Goal: Information Seeking & Learning: Learn about a topic

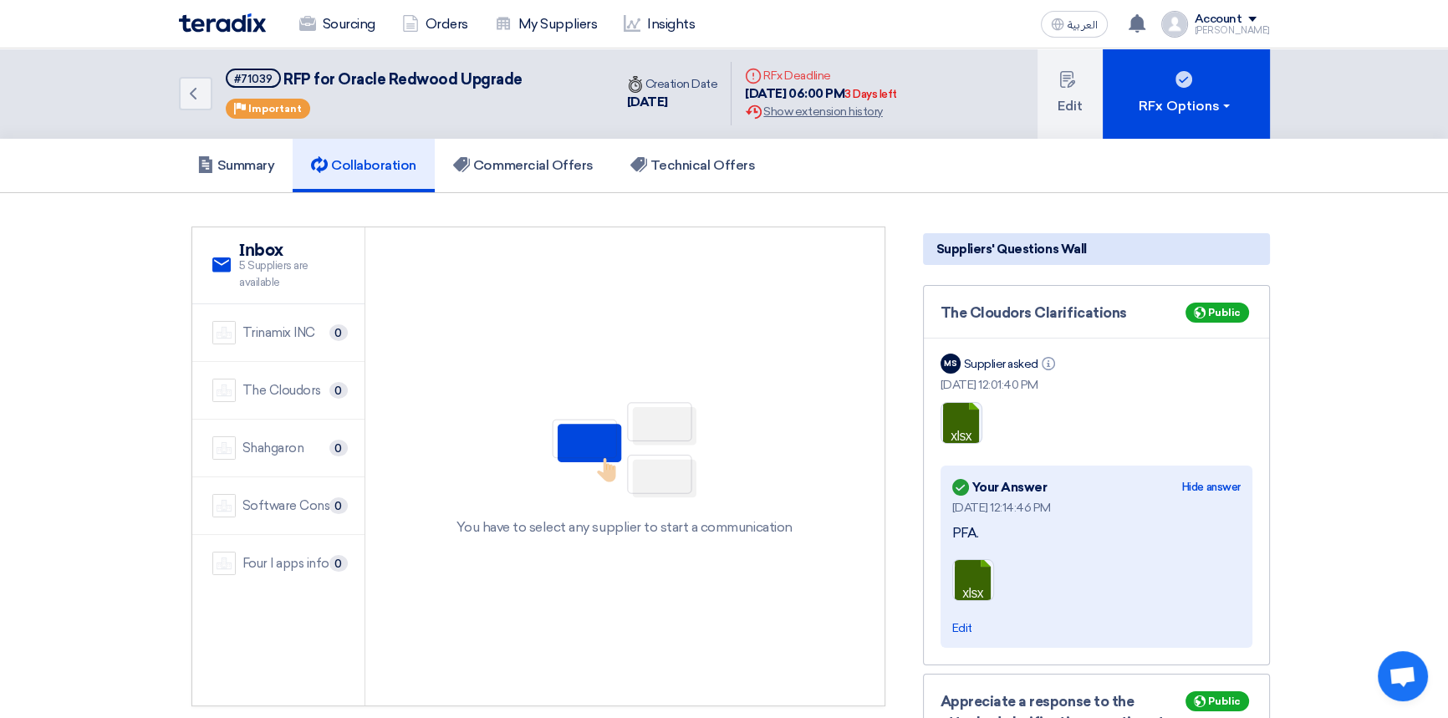
click at [222, 22] on img at bounding box center [222, 22] width 87 height 19
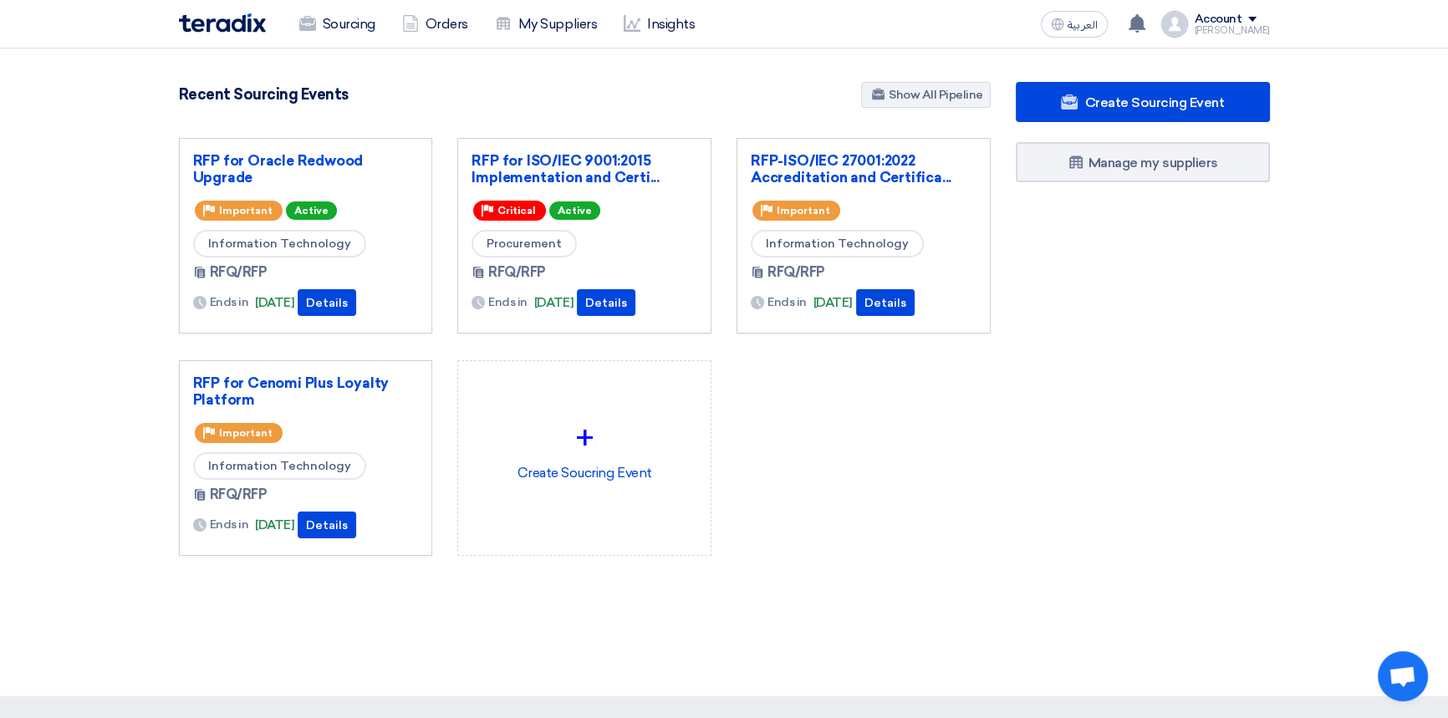
click at [926, 424] on div "RFP for Oracle Redwood Upgrade Priority Important Active Information Technology…" at bounding box center [584, 360] width 837 height 445
click at [324, 28] on link "Sourcing" at bounding box center [337, 24] width 103 height 37
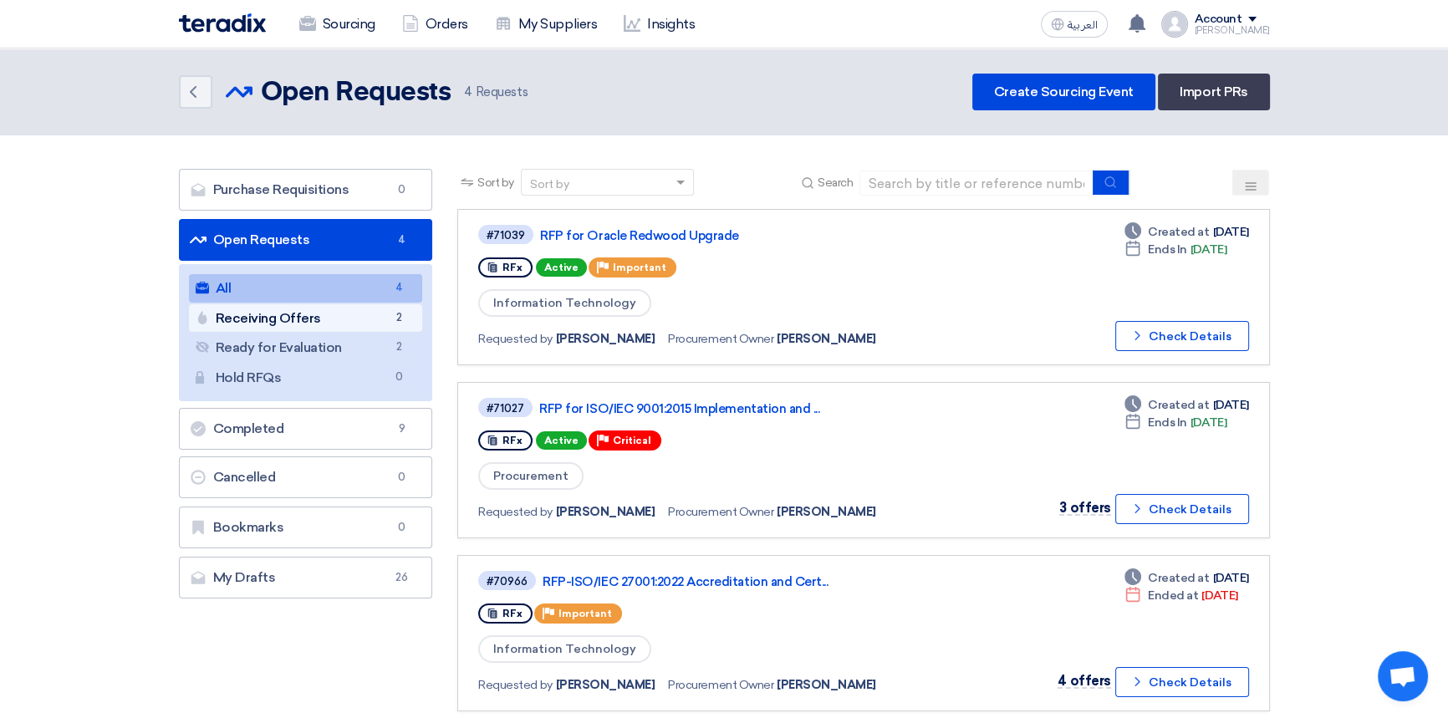
click at [270, 321] on link "Receiving Offers Receiving Offers 2" at bounding box center [306, 318] width 234 height 28
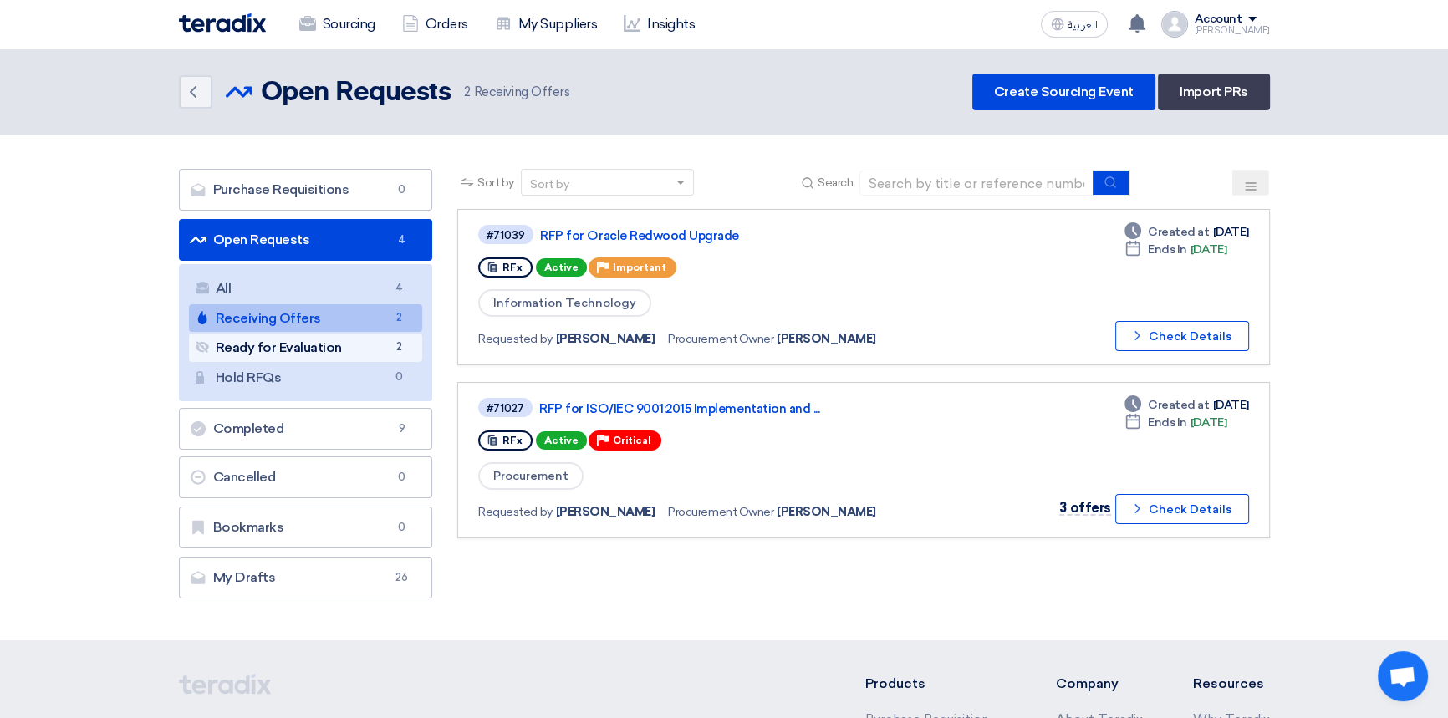
click at [279, 347] on link "Ready for Evaluation Ready for Evaluation 2" at bounding box center [306, 348] width 234 height 28
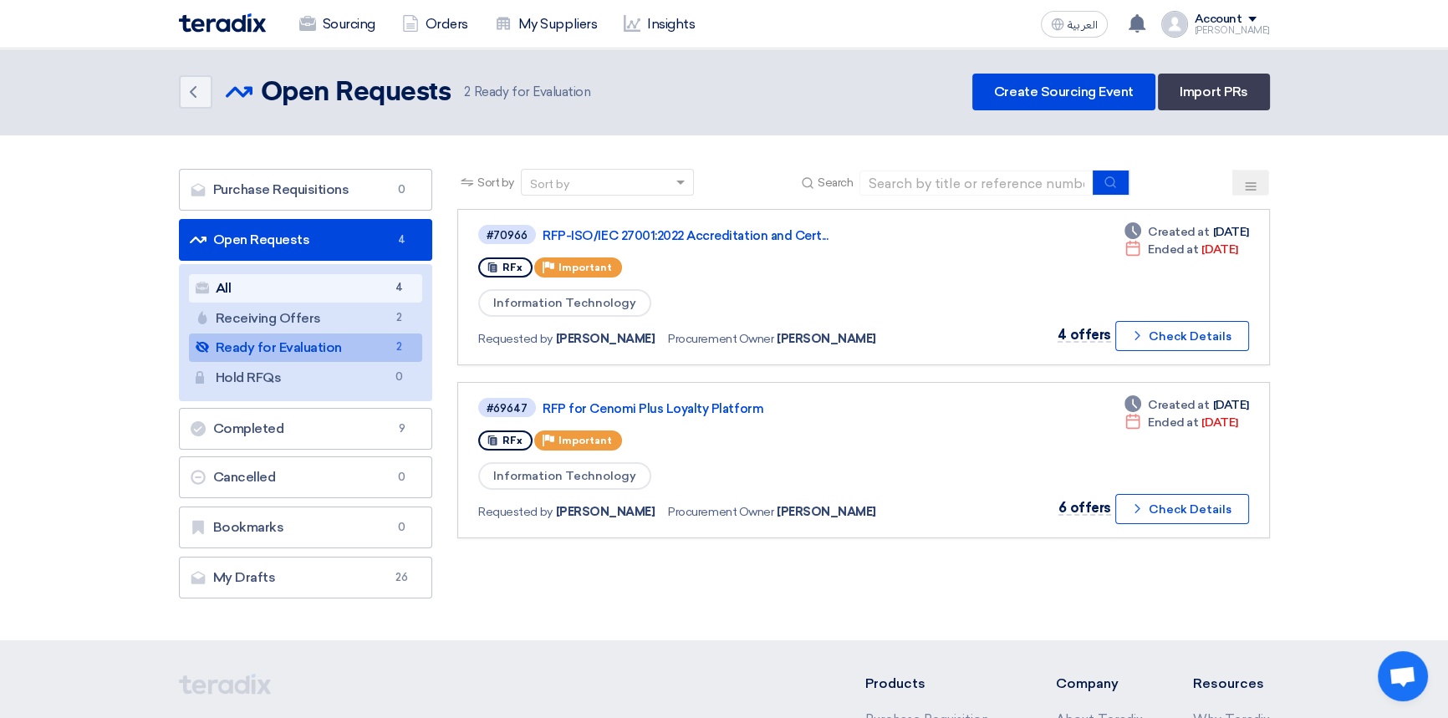
click at [244, 284] on link "All All 4" at bounding box center [306, 288] width 234 height 28
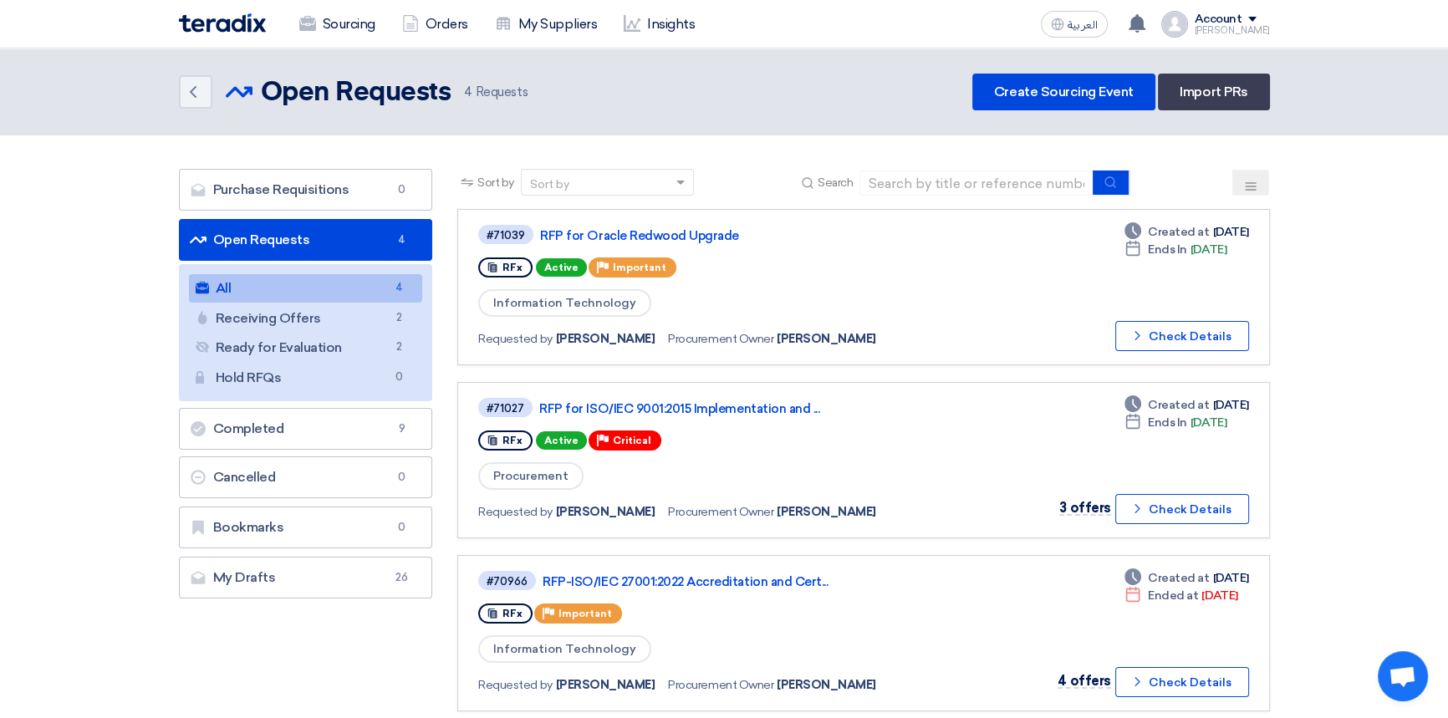
click at [1246, 184] on icon at bounding box center [1250, 186] width 13 height 13
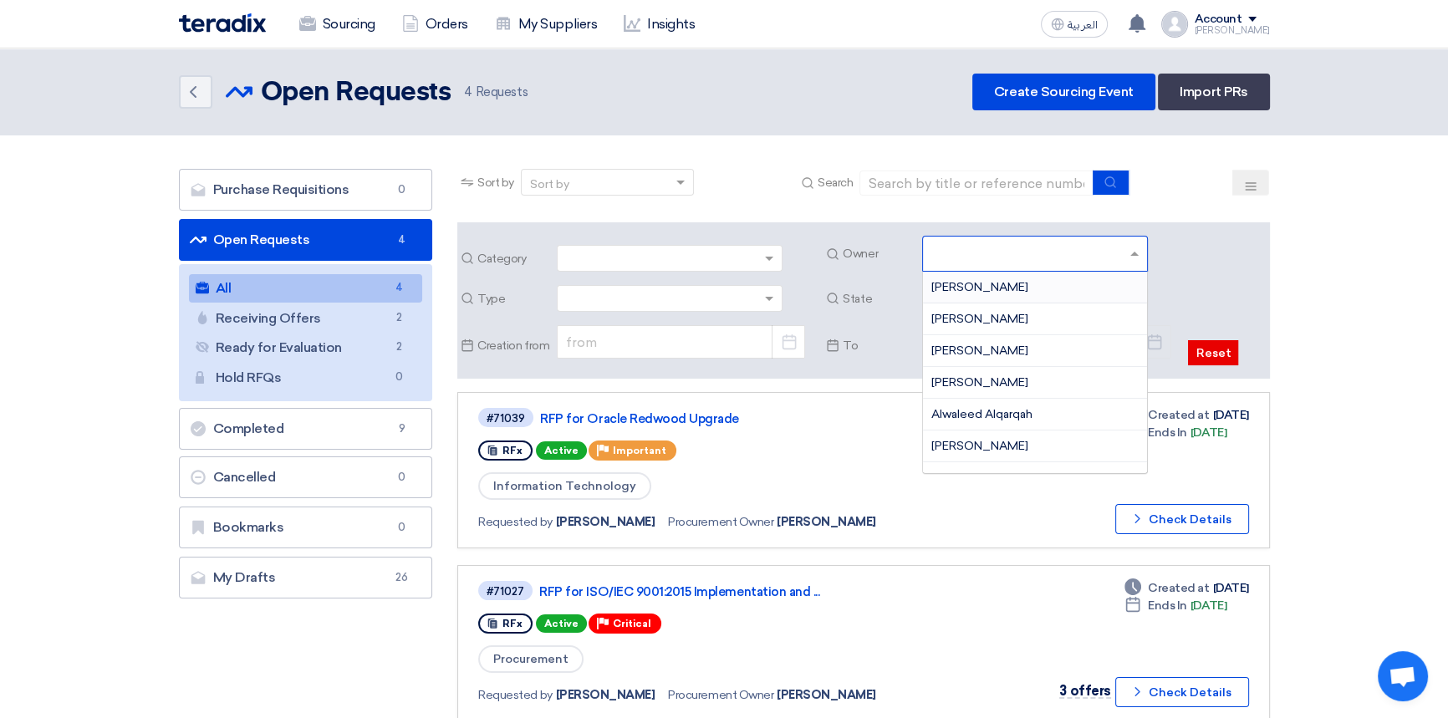
click at [1049, 259] on input "text" at bounding box center [1036, 256] width 211 height 28
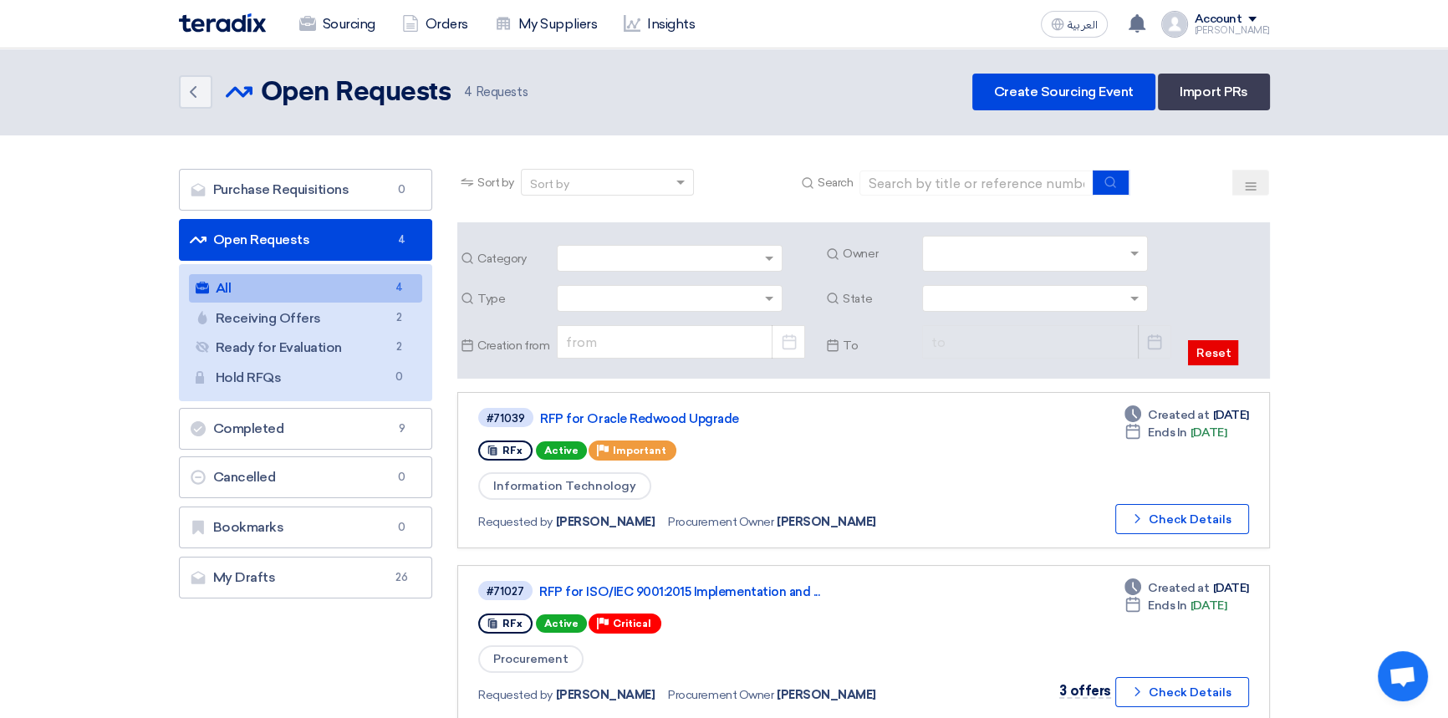
click at [1344, 320] on section "Purchase Requisitions Purchase Requisitions 0 Open Requests Open Requests 4 All…" at bounding box center [724, 626] width 1448 height 982
click at [228, 8] on div "Sourcing Orders My Suppliers Insights" at bounding box center [506, 24] width 655 height 37
click at [226, 24] on img at bounding box center [222, 22] width 87 height 19
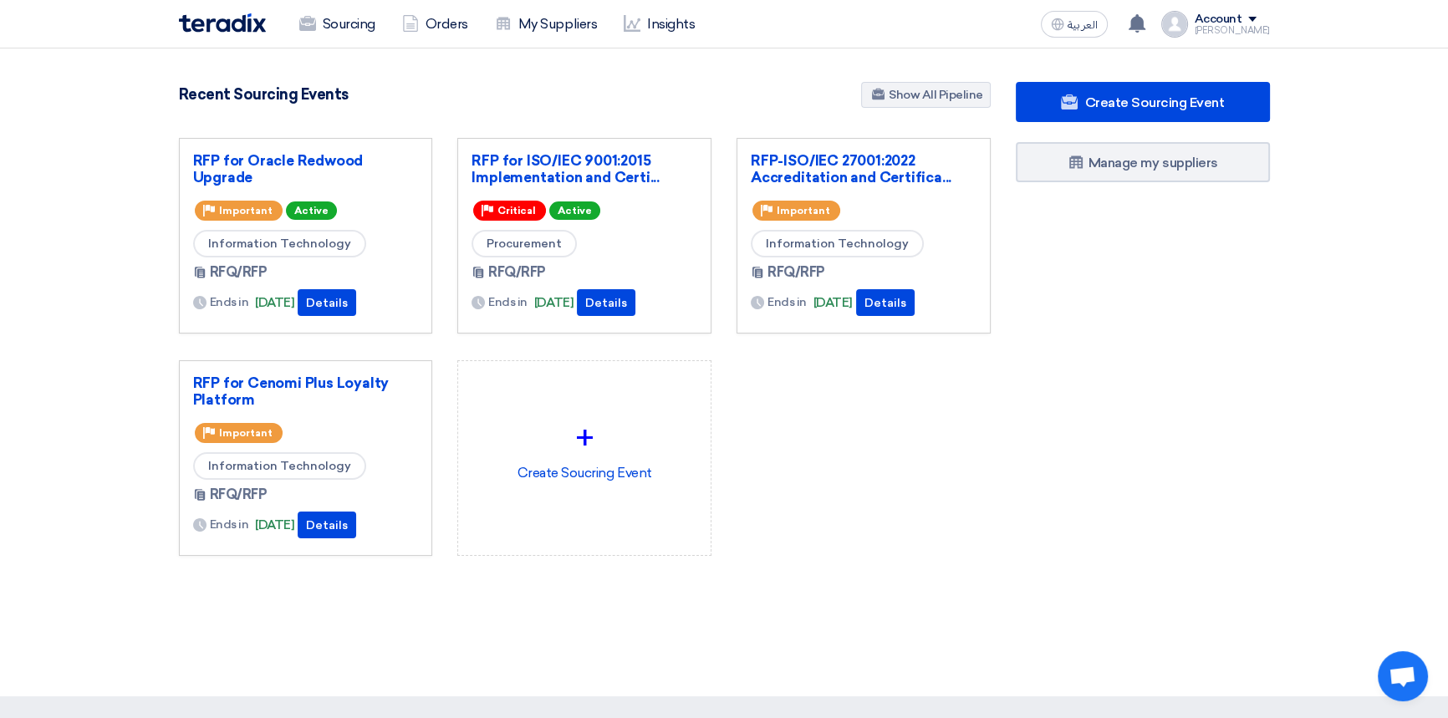
click at [840, 518] on div "RFP for Oracle Redwood Upgrade Priority Important Active Information Technology…" at bounding box center [584, 360] width 837 height 445
click at [933, 461] on div "RFP for Oracle Redwood Upgrade Priority Important Active Information Technology…" at bounding box center [584, 360] width 837 height 445
click at [223, 161] on link "RFP for Oracle Redwood Upgrade" at bounding box center [306, 168] width 226 height 33
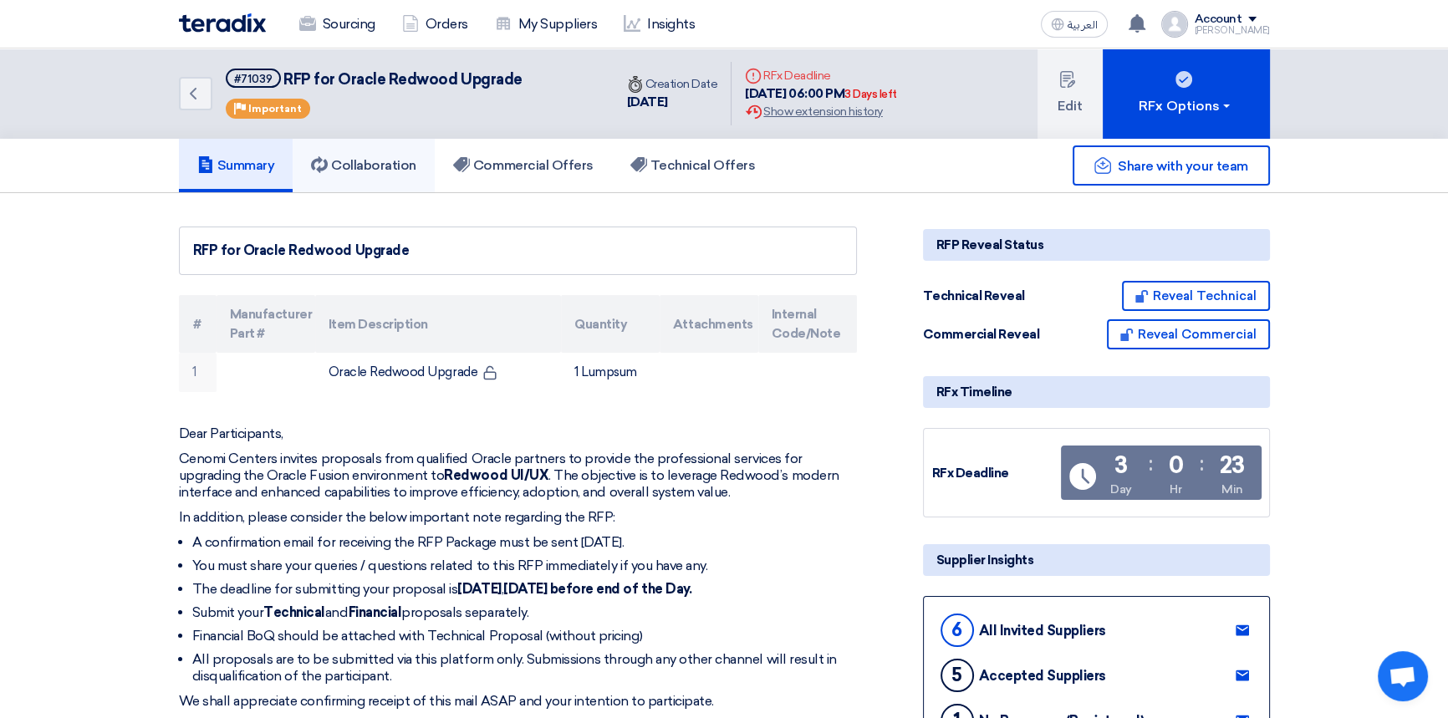
click at [373, 168] on h5 "Collaboration" at bounding box center [363, 165] width 105 height 17
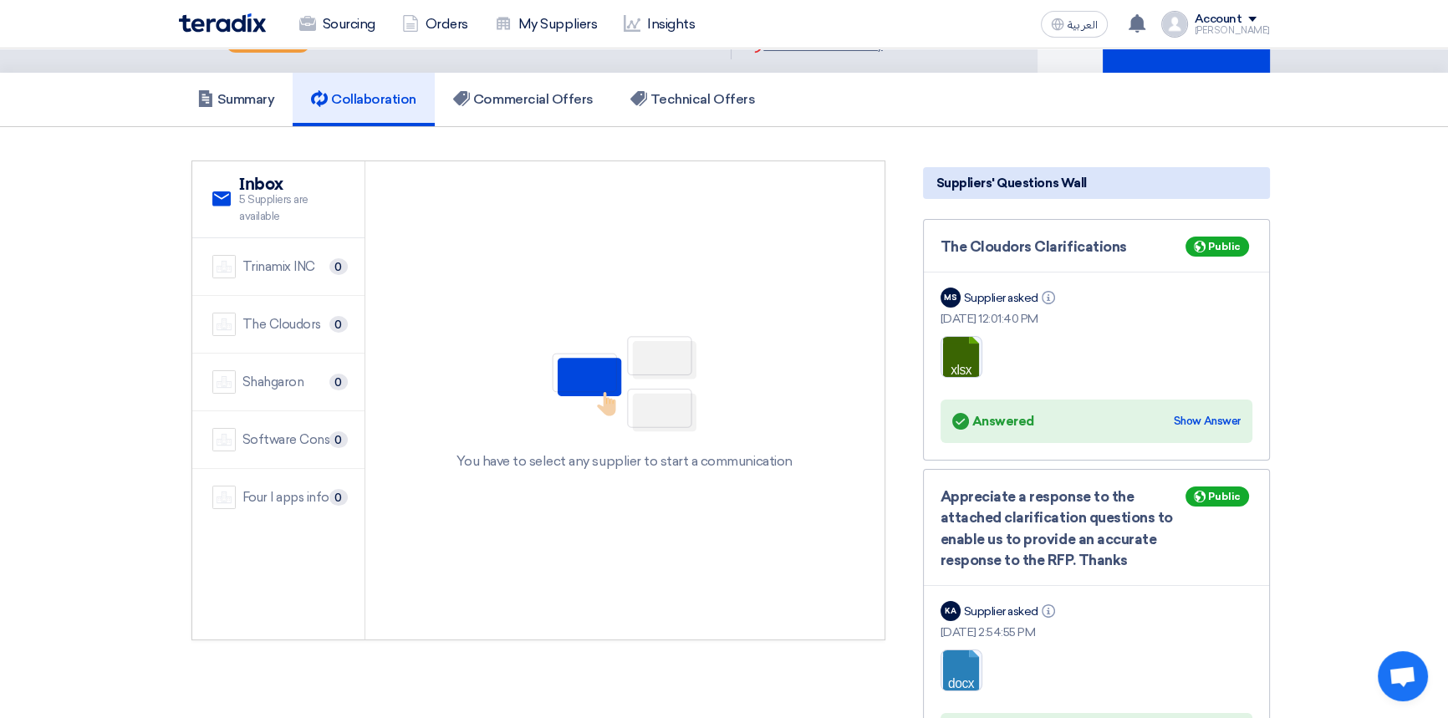
scroll to position [151, 0]
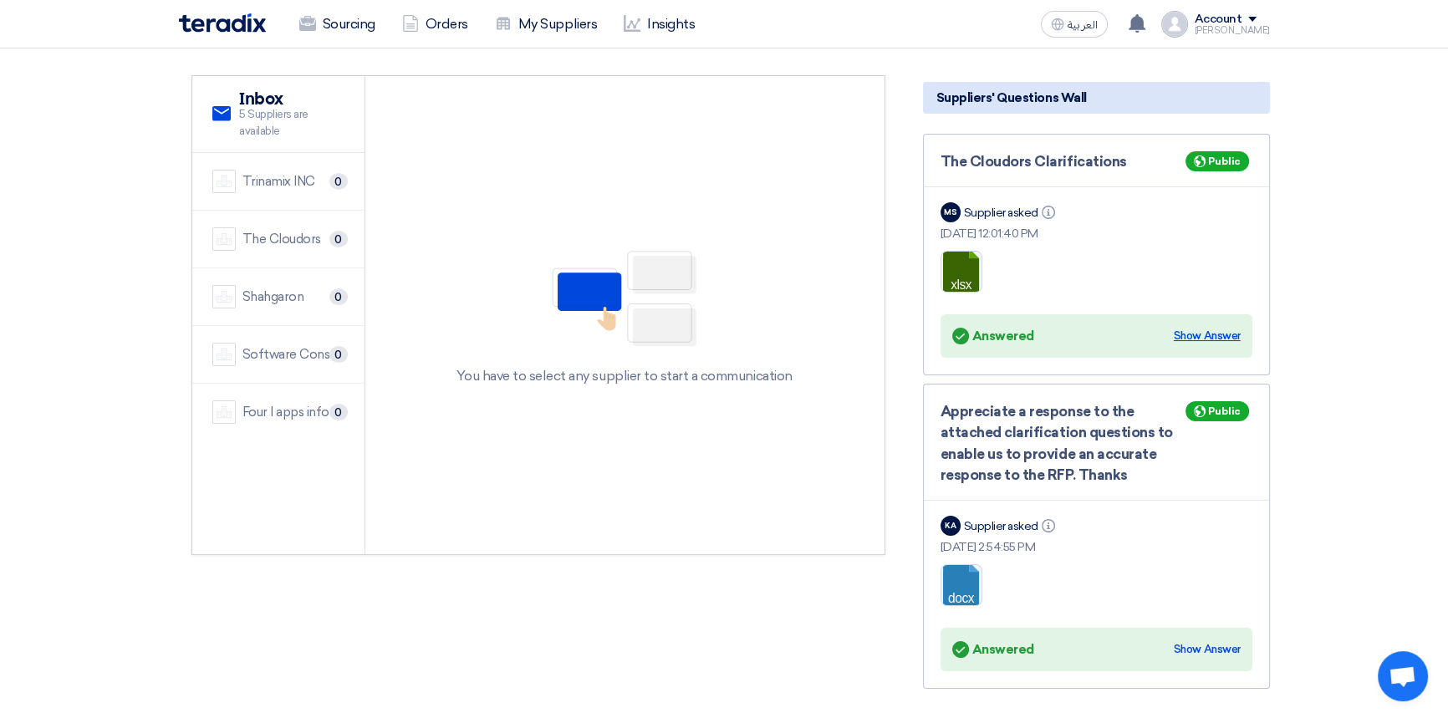
click at [1220, 336] on div "Show Answer" at bounding box center [1207, 336] width 67 height 17
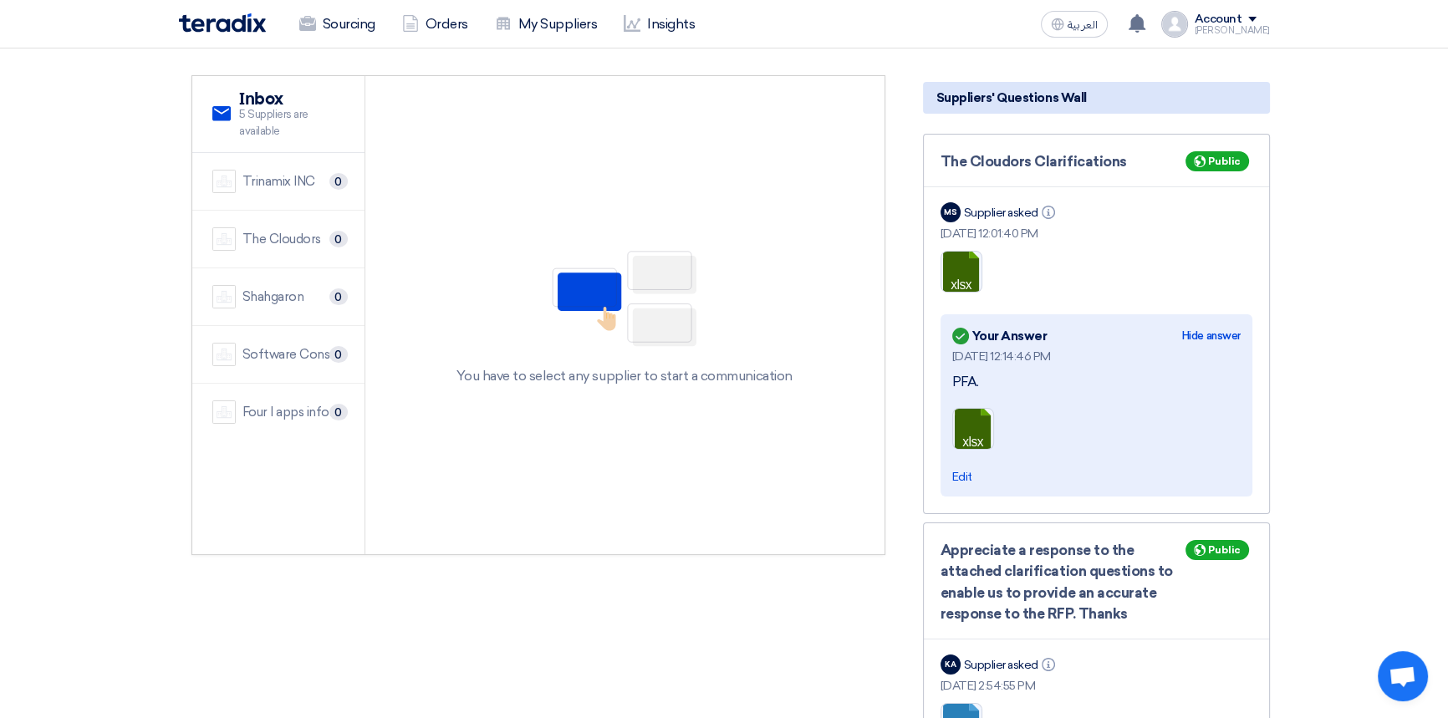
scroll to position [227, 0]
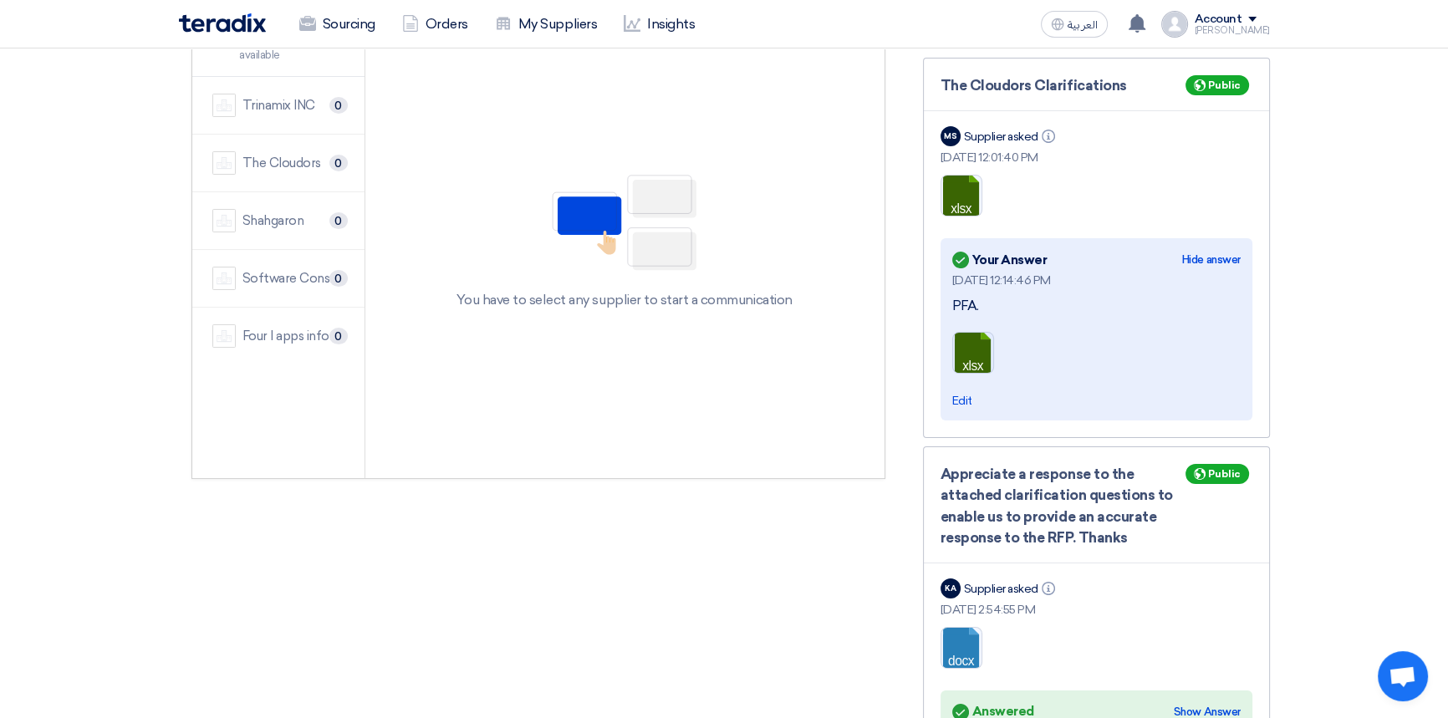
click at [972, 341] on link at bounding box center [1020, 383] width 134 height 100
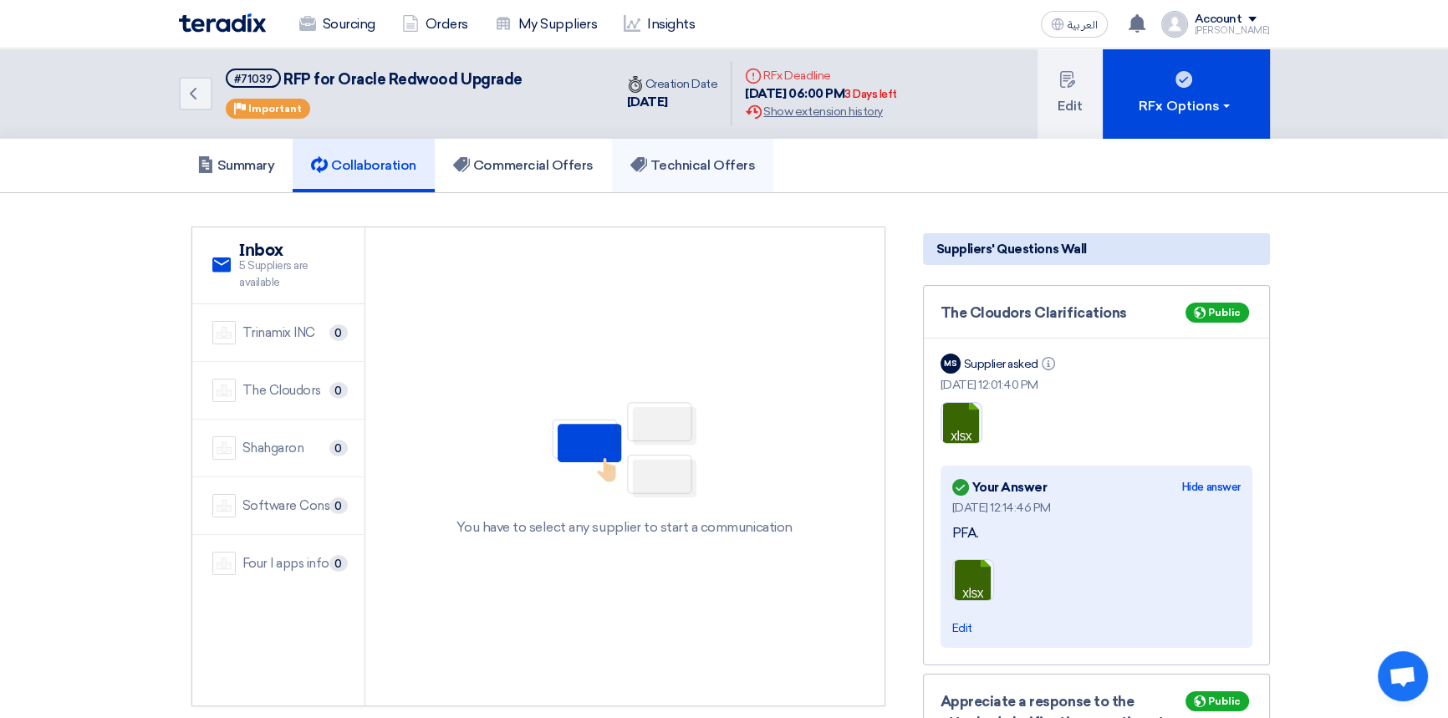
click at [691, 165] on h5 "Technical Offers" at bounding box center [692, 165] width 125 height 17
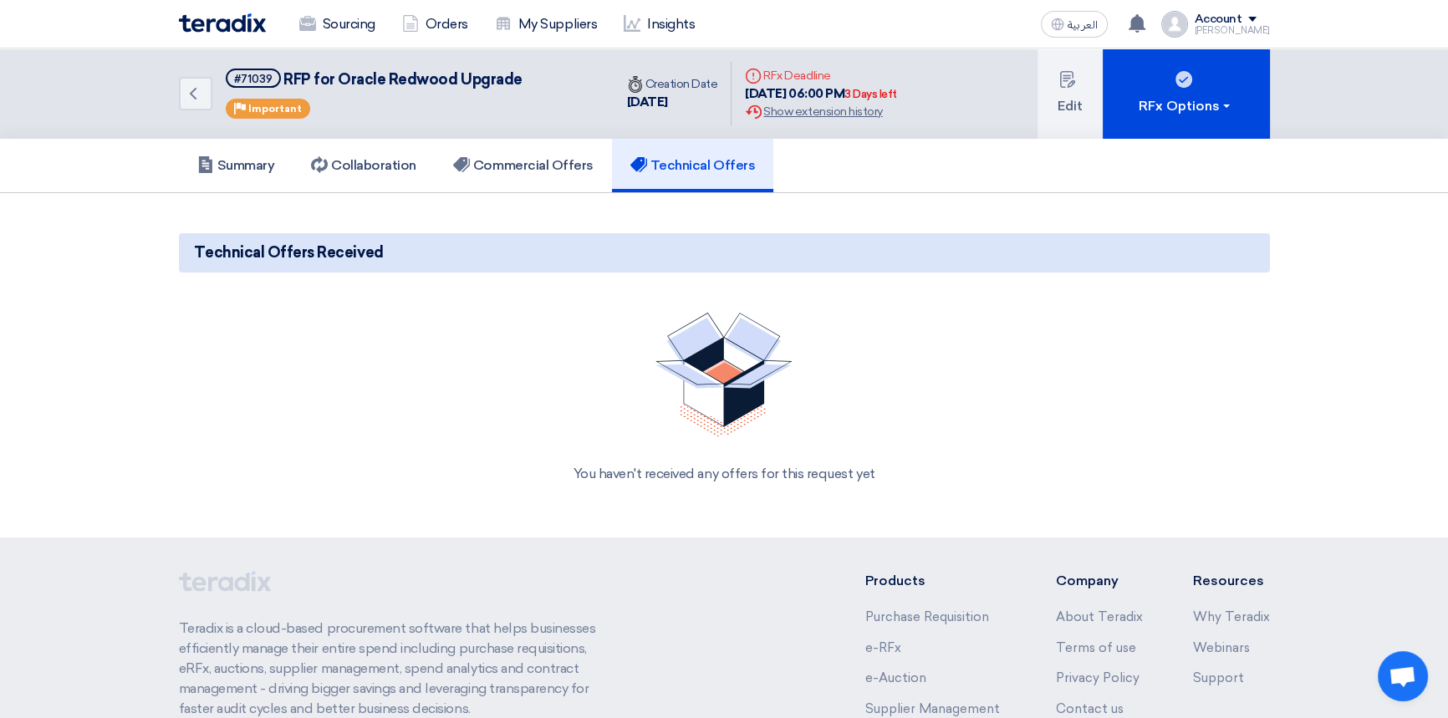
click at [363, 127] on div "Back #71039 RFP for Oracle Redwood Upgrade Priority Important" at bounding box center [396, 93] width 435 height 90
click at [362, 161] on h5 "Collaboration" at bounding box center [363, 165] width 105 height 17
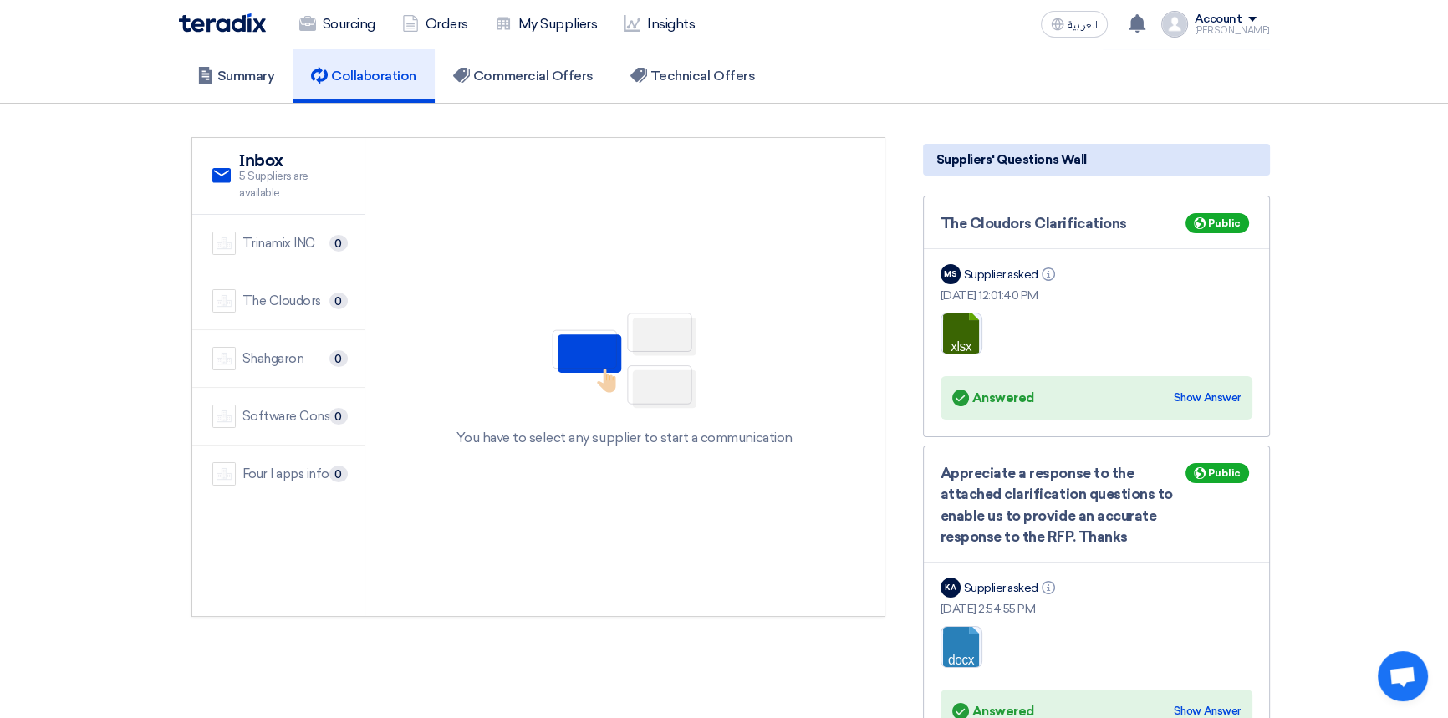
scroll to position [227, 0]
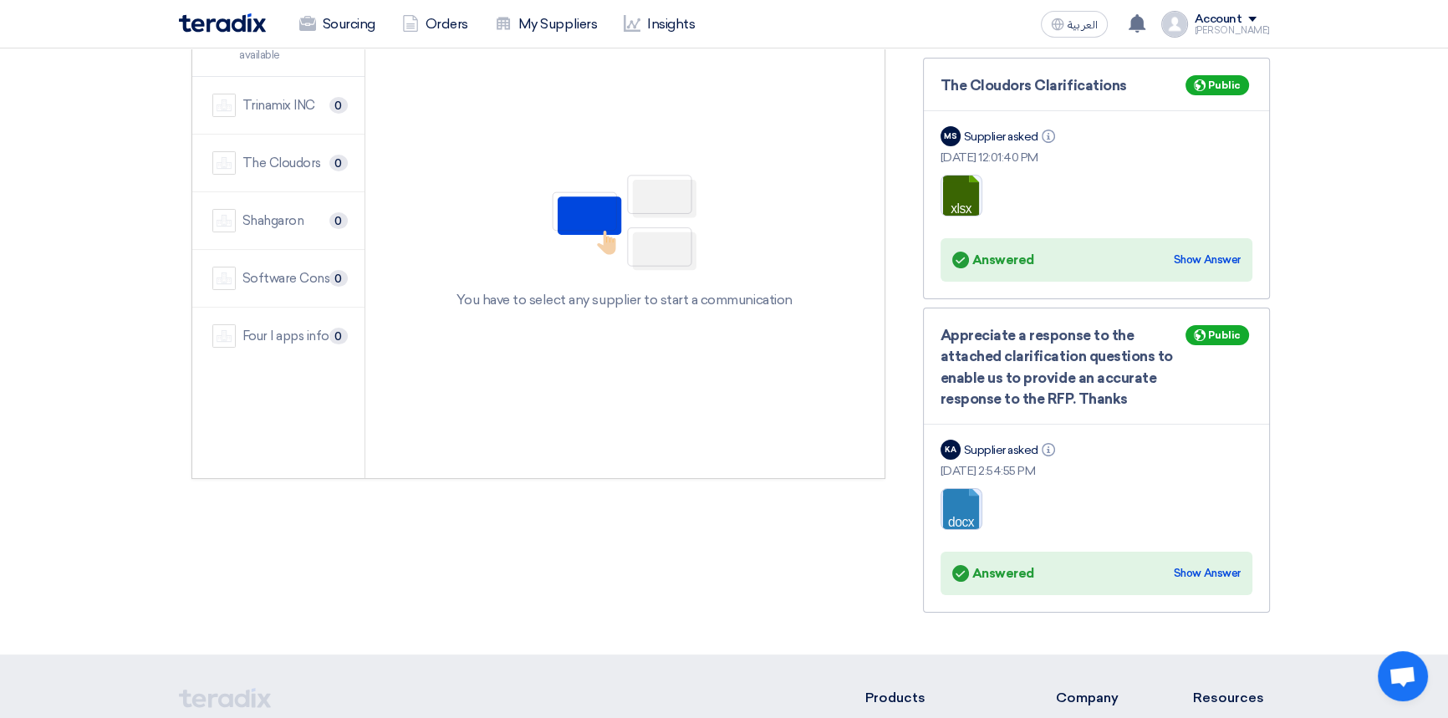
click at [966, 505] on link at bounding box center [1008, 539] width 134 height 100
click at [1207, 568] on div "Show Answer" at bounding box center [1207, 573] width 67 height 17
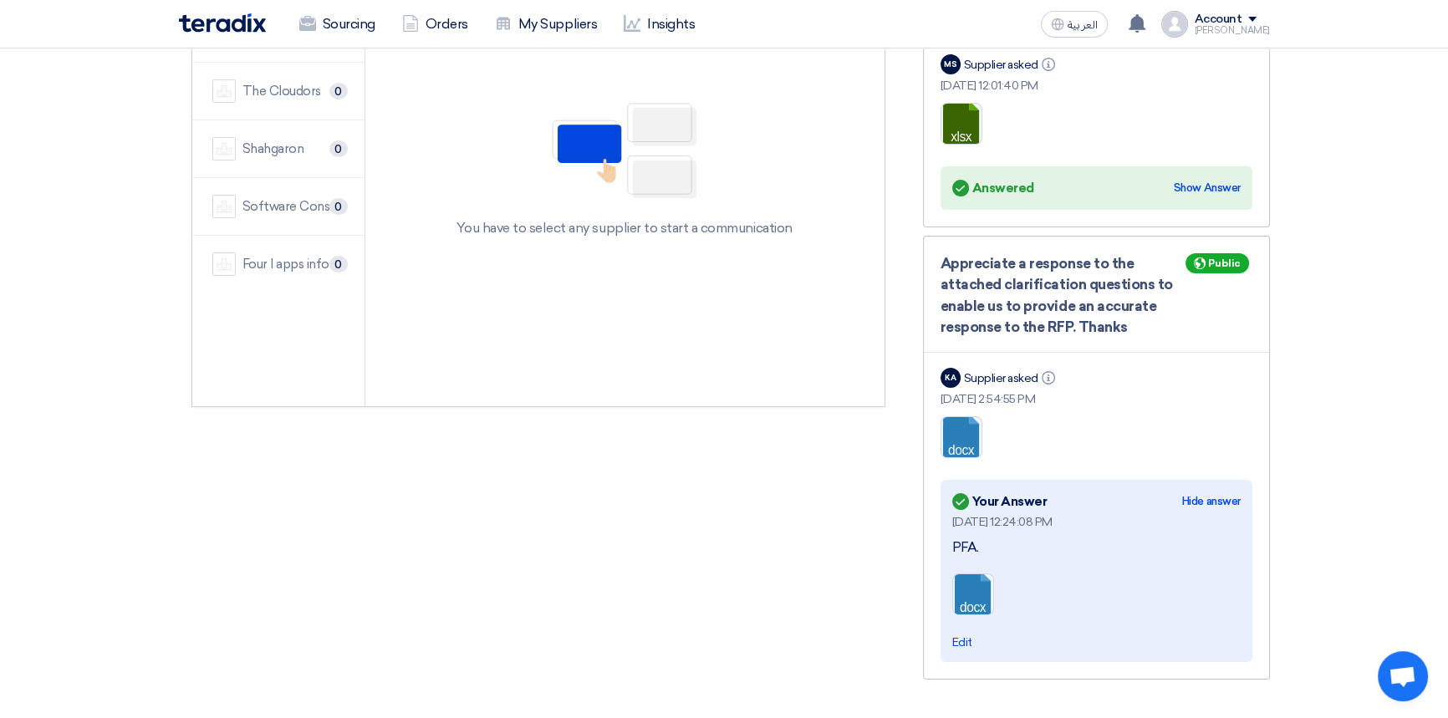
scroll to position [532, 0]
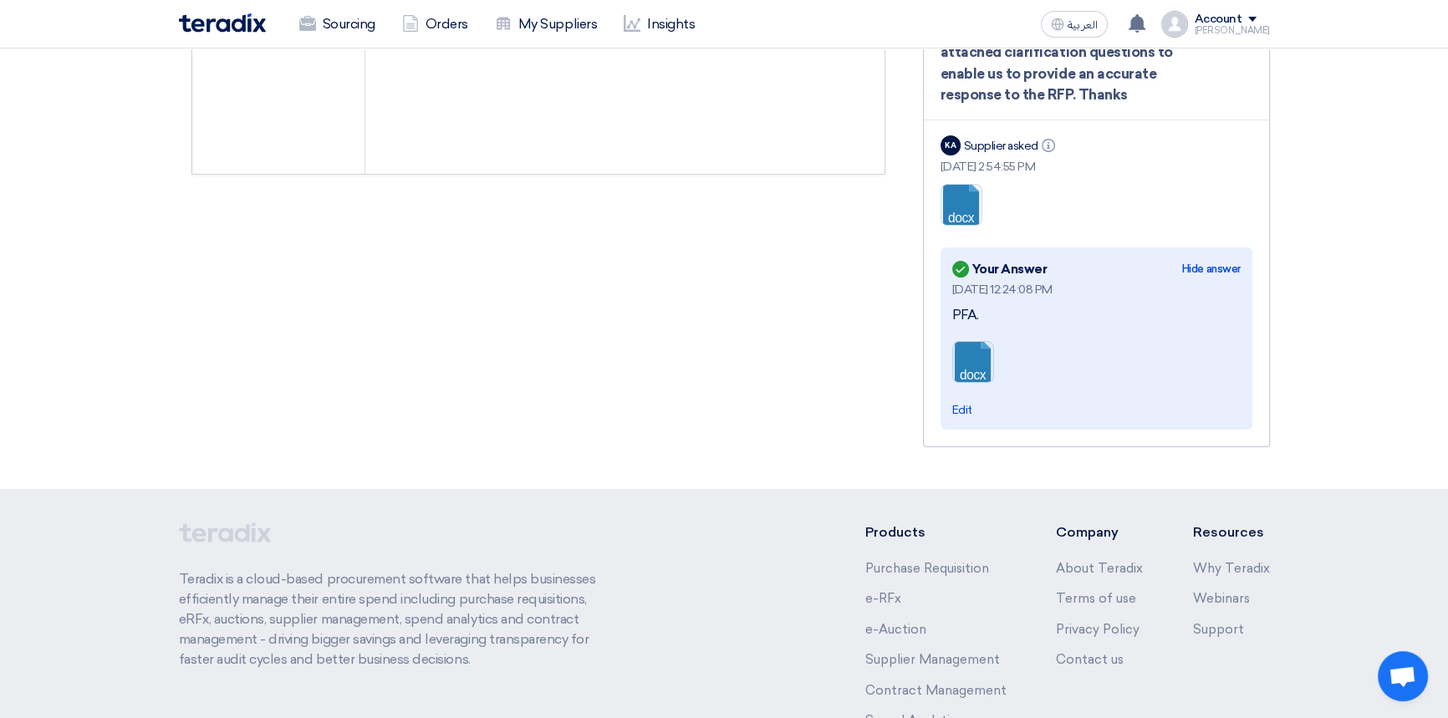
click at [980, 365] on link at bounding box center [1020, 392] width 134 height 100
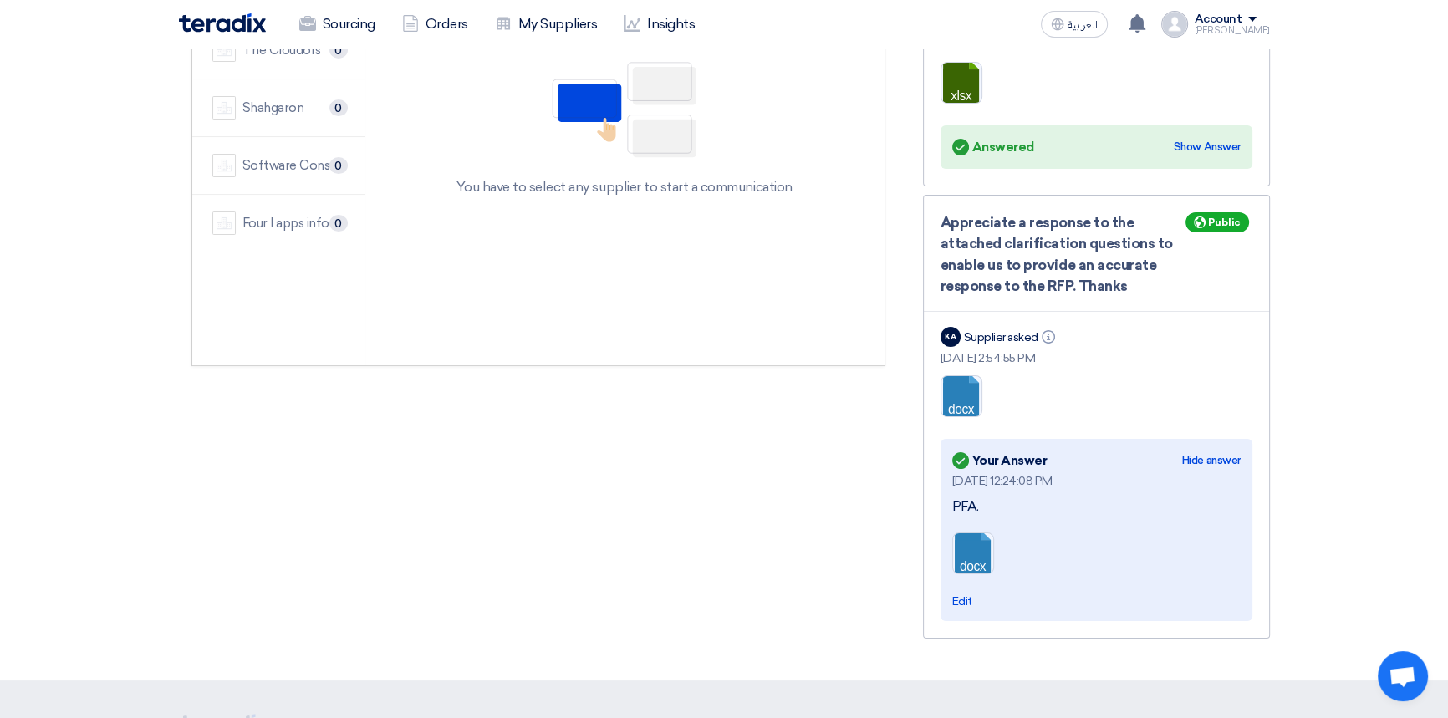
scroll to position [0, 0]
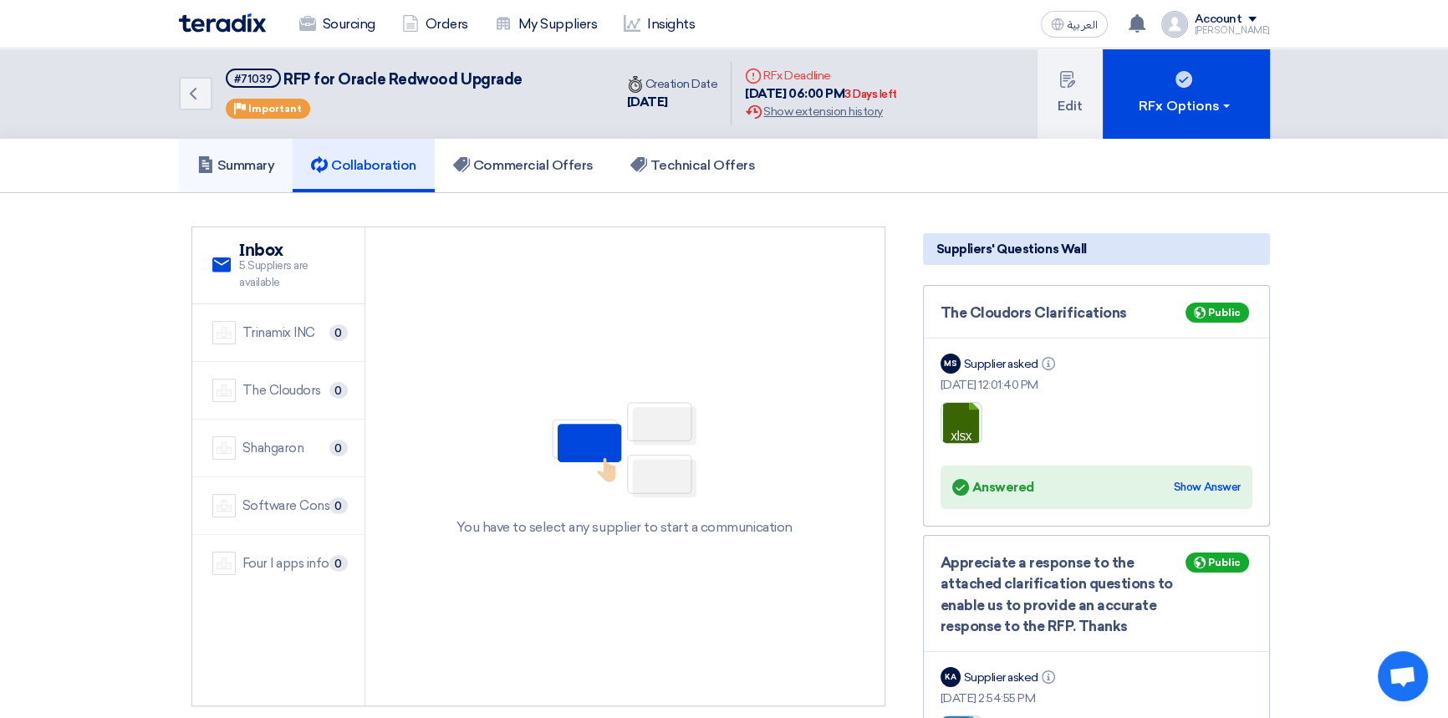
click at [218, 170] on h5 "Summary" at bounding box center [236, 165] width 78 height 17
